Goal: Task Accomplishment & Management: Use online tool/utility

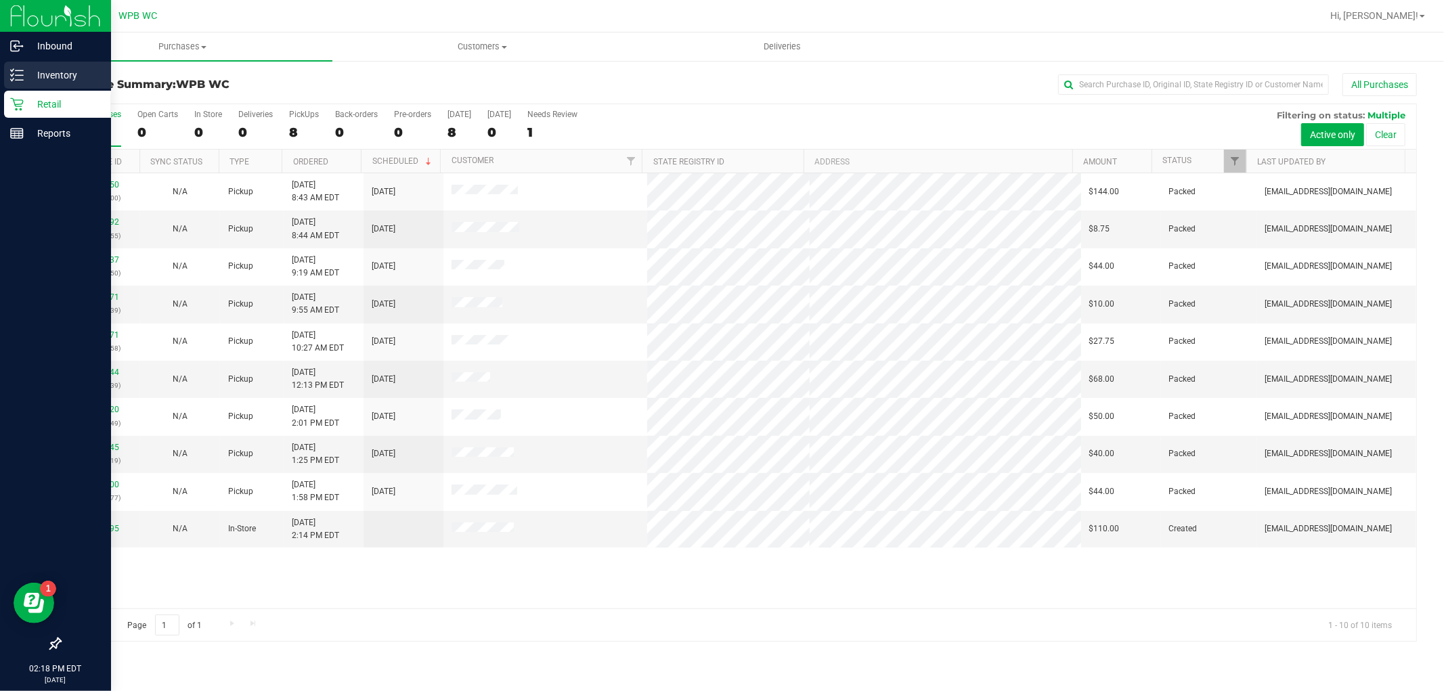
click at [51, 79] on p "Inventory" at bounding box center [64, 75] width 81 height 16
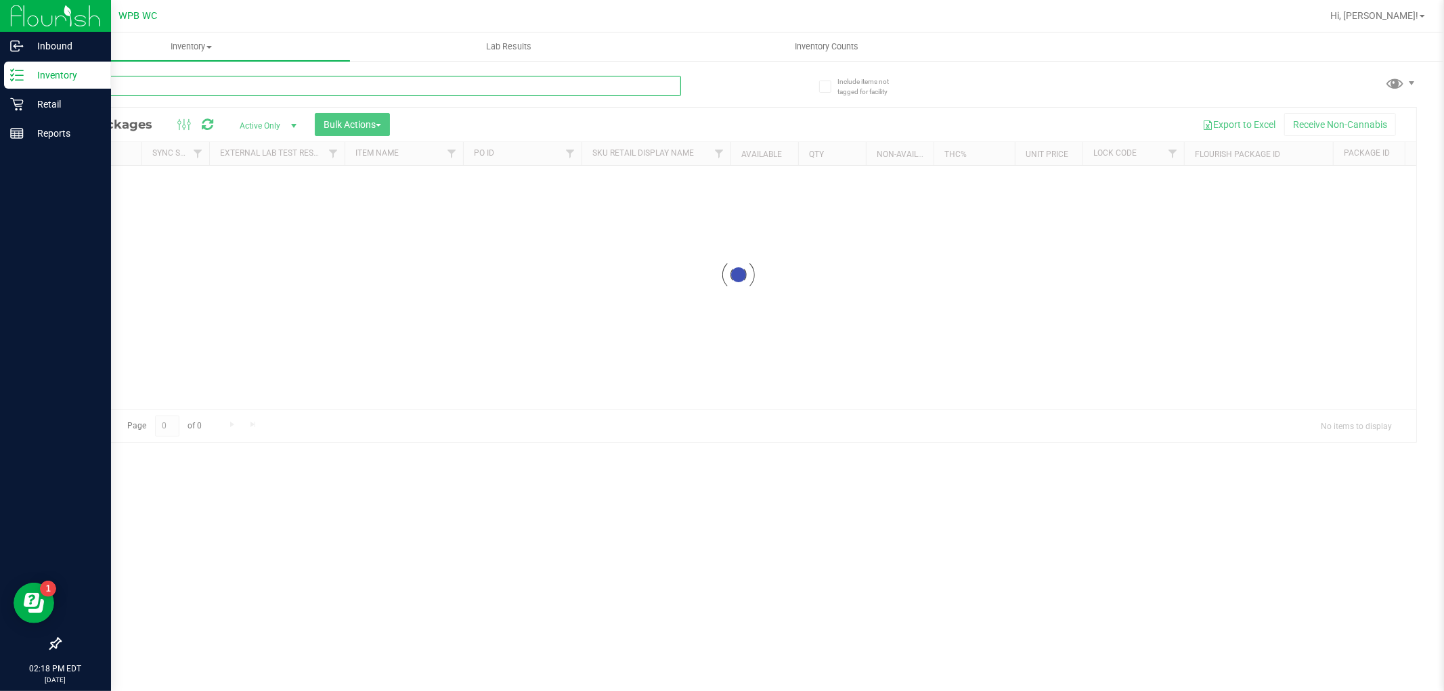
click at [236, 79] on input "text" at bounding box center [370, 86] width 621 height 20
type input "1142891246910553"
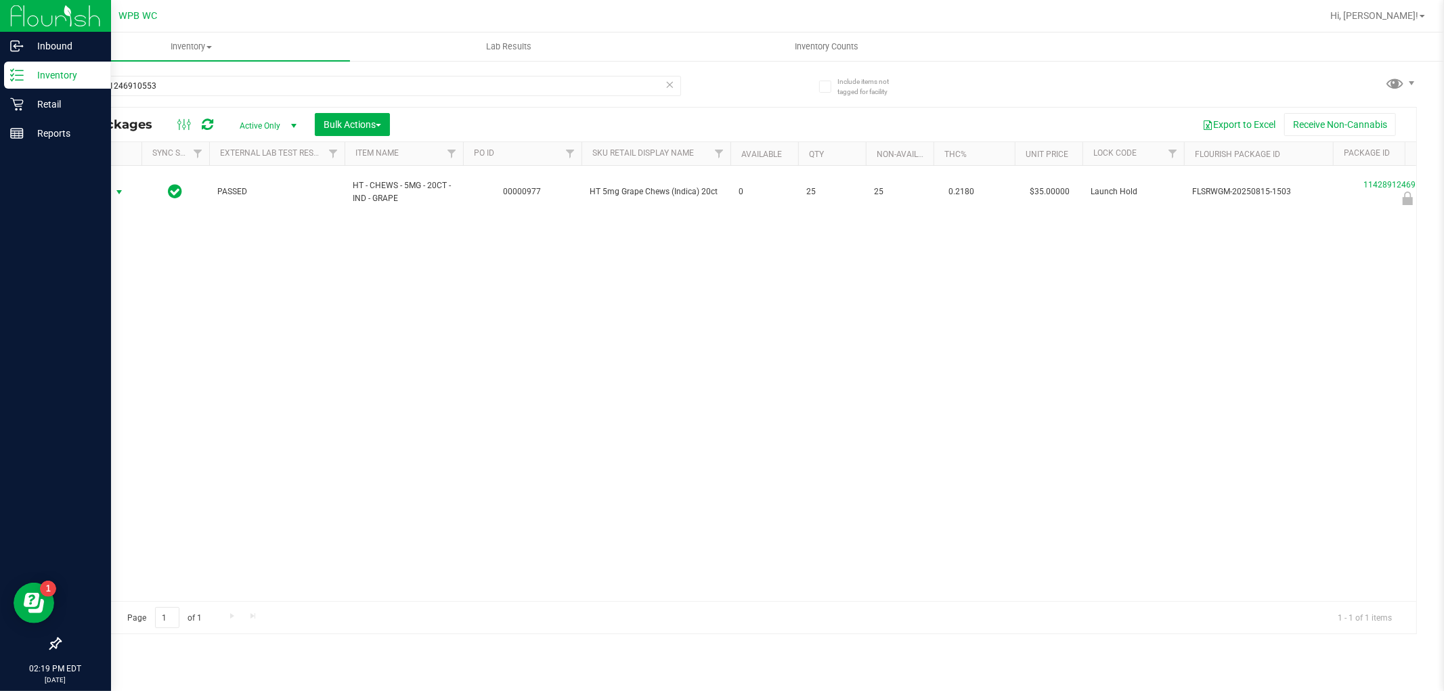
click at [114, 196] on span "select" at bounding box center [119, 192] width 11 height 11
click at [116, 352] on li "Unlock package" at bounding box center [117, 353] width 87 height 20
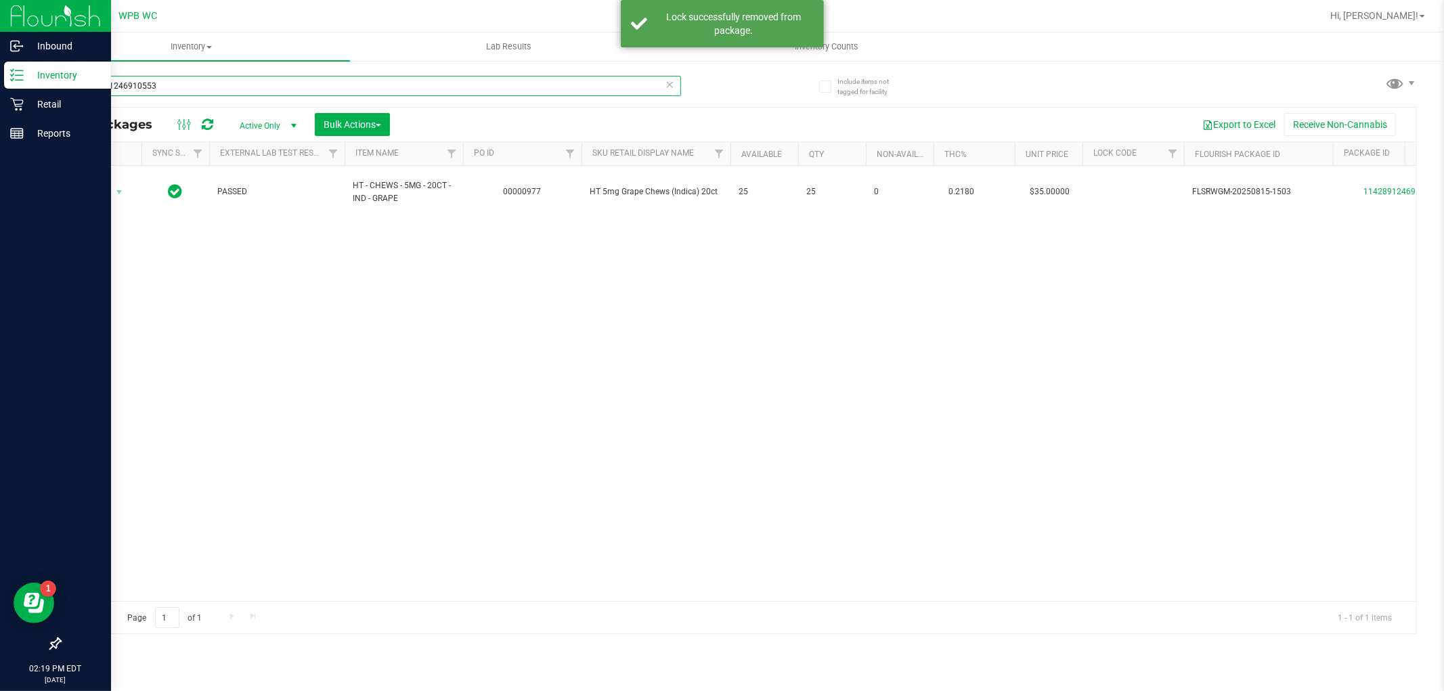
click at [177, 84] on input "1142891246910553" at bounding box center [370, 86] width 621 height 20
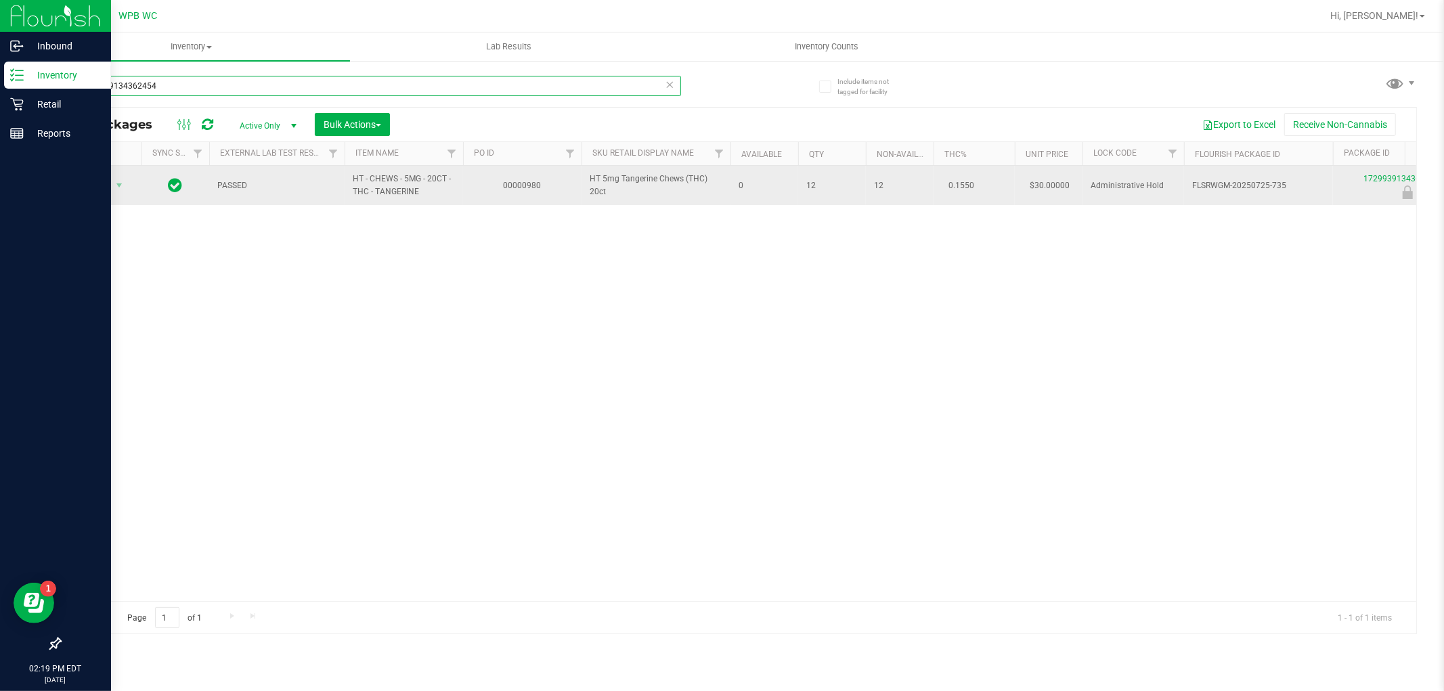
type input "1729939134362454"
click at [109, 185] on span "Action" at bounding box center [92, 185] width 37 height 19
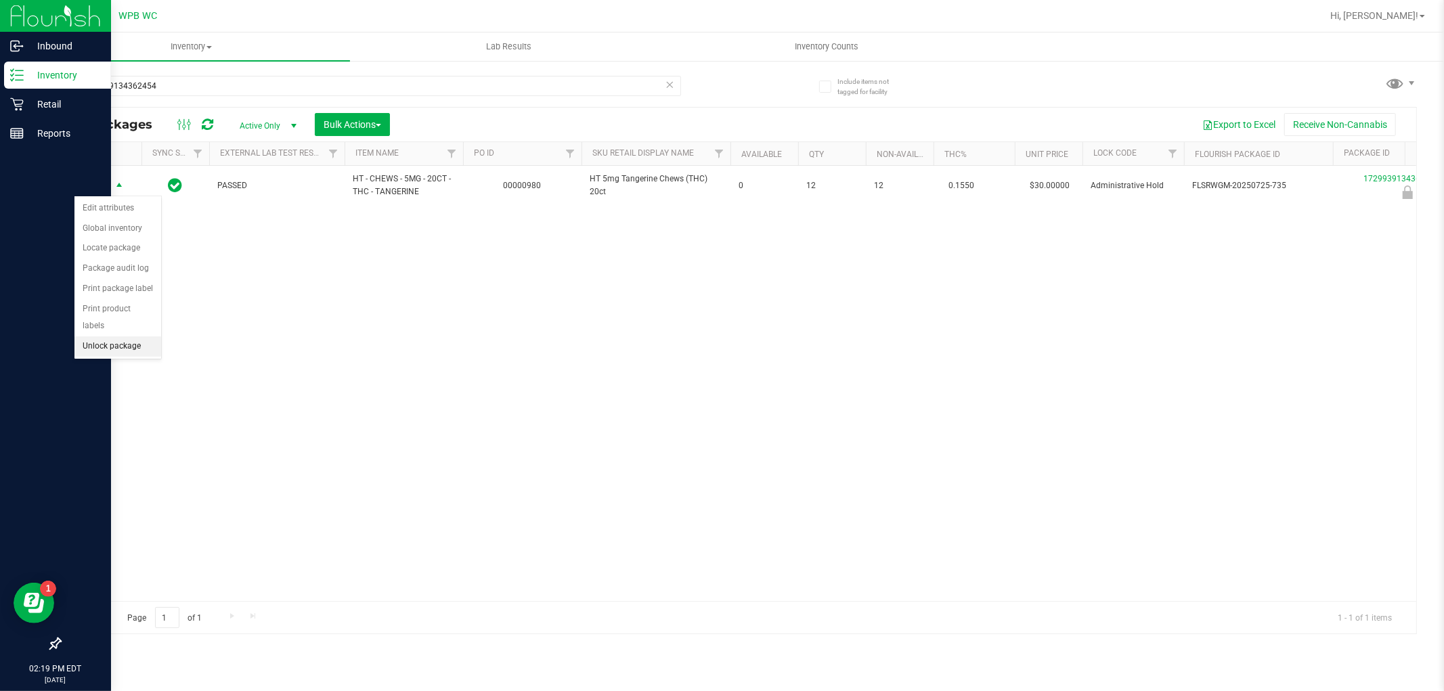
click at [120, 348] on li "Unlock package" at bounding box center [117, 346] width 87 height 20
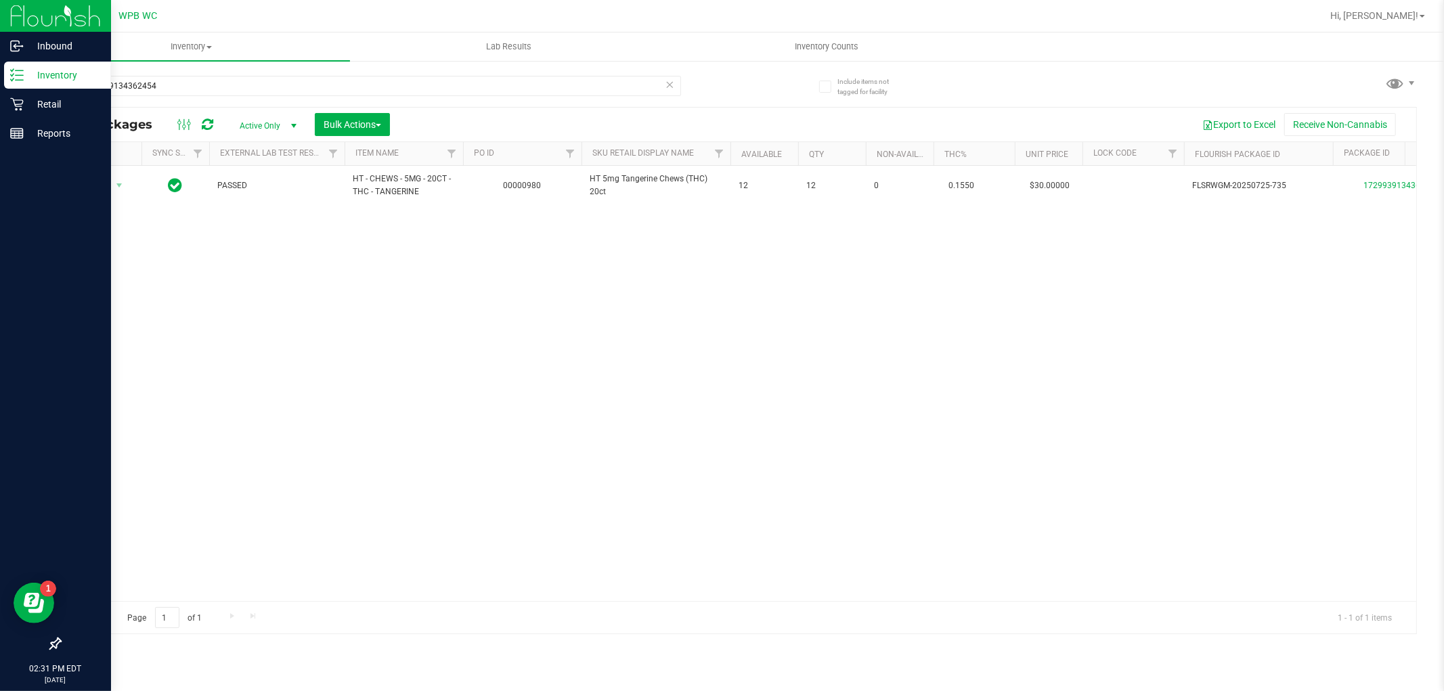
drag, startPoint x: 285, startPoint y: 345, endPoint x: 226, endPoint y: 420, distance: 94.9
click at [1, 495] on div at bounding box center [55, 390] width 111 height 482
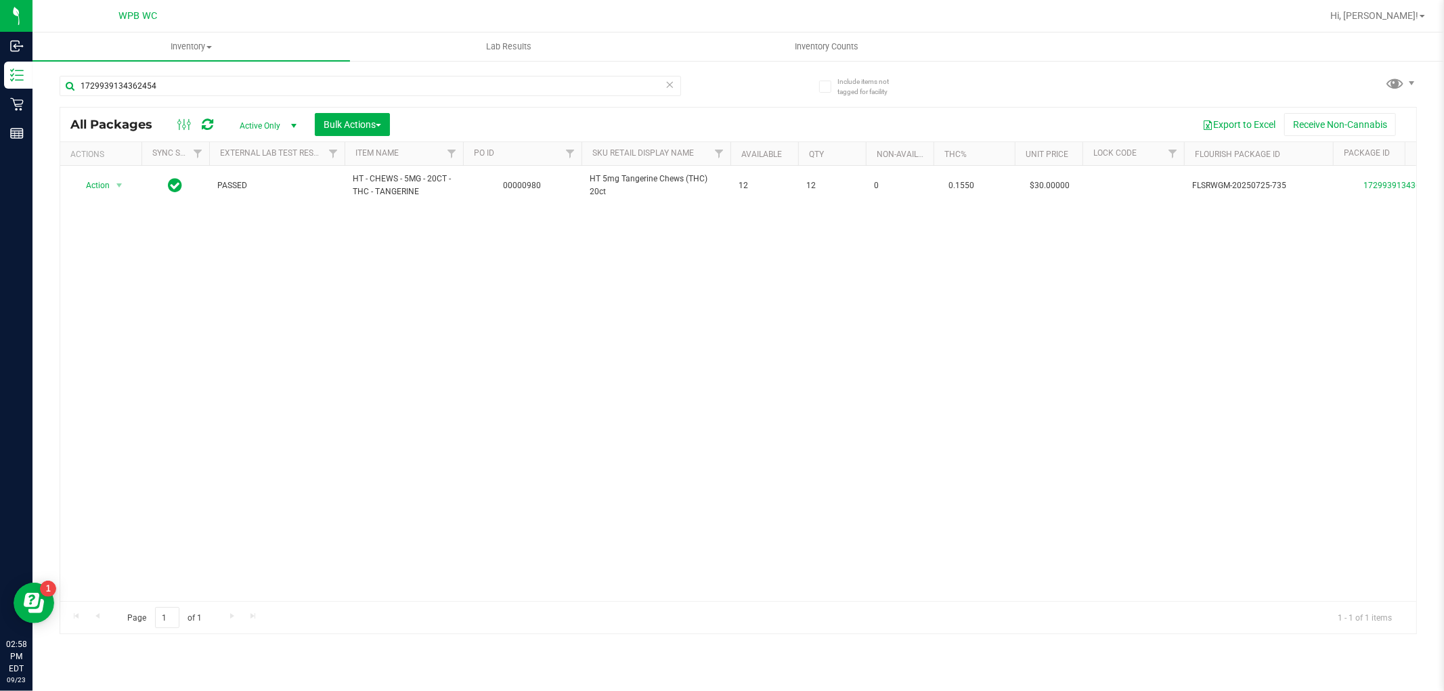
click at [1046, 62] on div "Include items not tagged for facility 1729939134362454 All Packages Active Only…" at bounding box center [737, 266] width 1411 height 413
